Goal: Communication & Community: Answer question/provide support

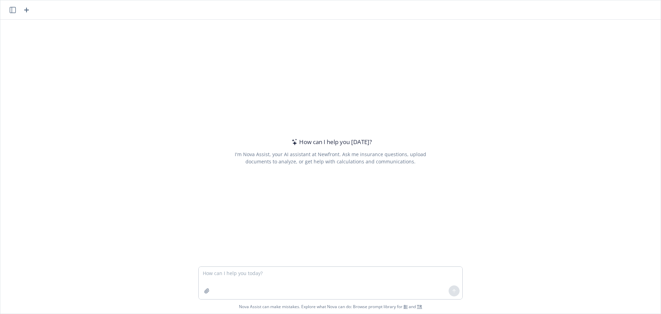
drag, startPoint x: 233, startPoint y: 277, endPoint x: 235, endPoint y: 270, distance: 7.6
click at [233, 276] on textarea at bounding box center [331, 282] width 264 height 32
type textarea "another way to say savings"
